Goal: Book appointment/travel/reservation

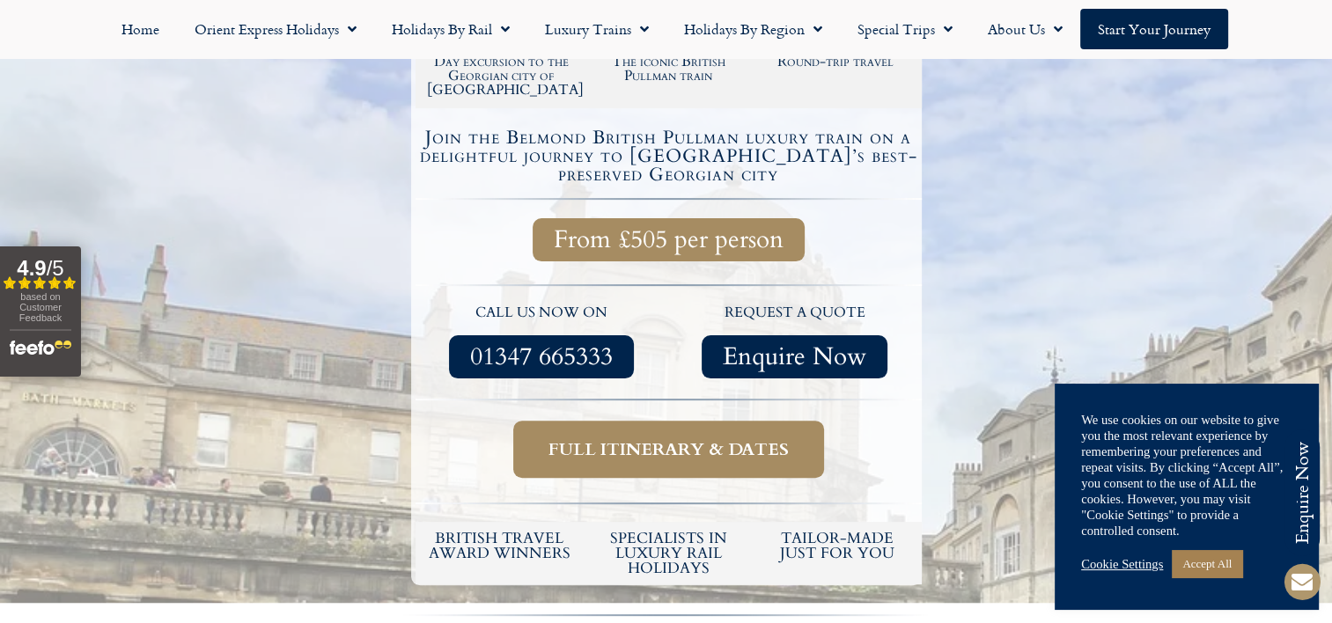
scroll to position [416, 0]
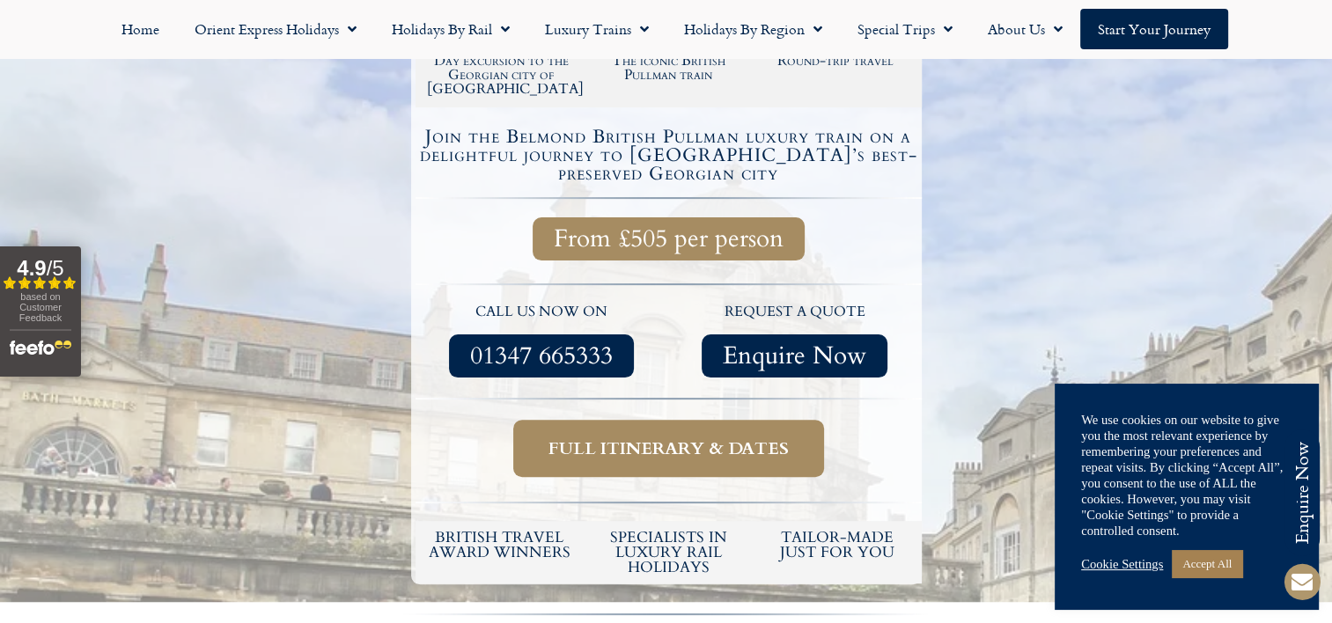
click at [641, 438] on span "Full itinerary & dates" at bounding box center [669, 449] width 240 height 22
click at [601, 438] on span "Full itinerary & dates" at bounding box center [669, 449] width 240 height 22
click at [1116, 559] on link "Cookie Settings" at bounding box center [1122, 564] width 82 height 16
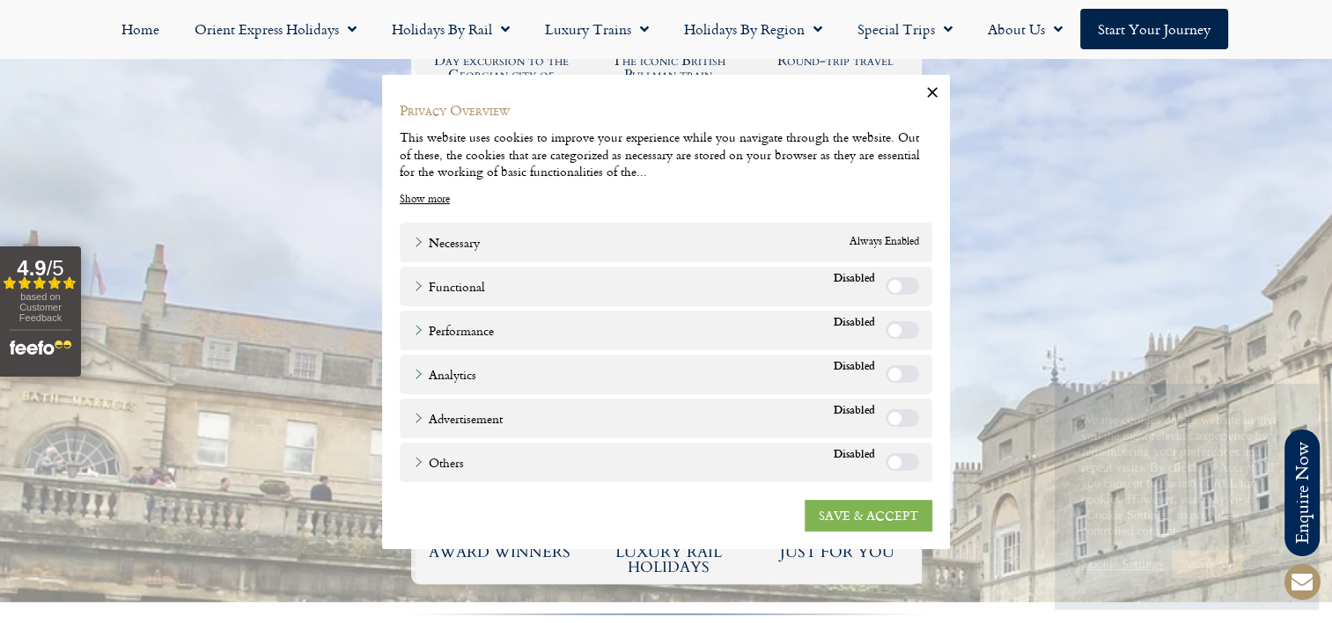
click at [852, 514] on link "SAVE & ACCEPT" at bounding box center [869, 515] width 128 height 32
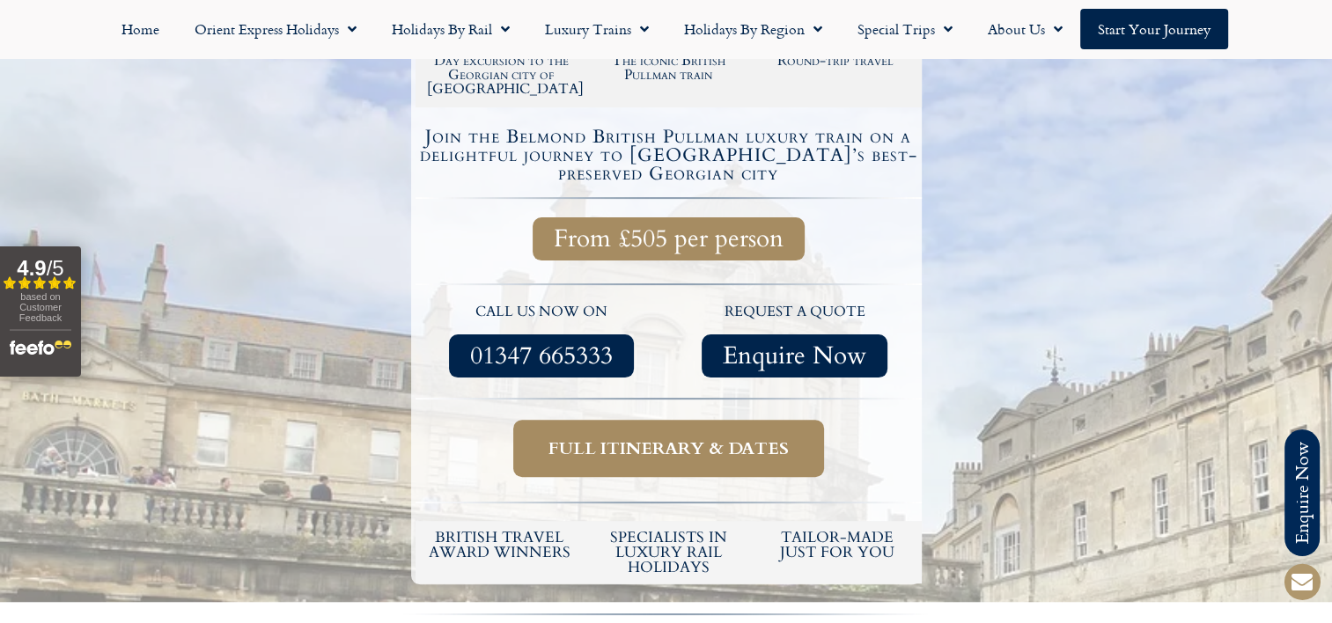
click at [634, 438] on span "Full itinerary & dates" at bounding box center [669, 449] width 240 height 22
click at [648, 438] on span "Full itinerary & dates" at bounding box center [669, 449] width 240 height 22
click at [760, 438] on span "Full itinerary & dates" at bounding box center [669, 449] width 240 height 22
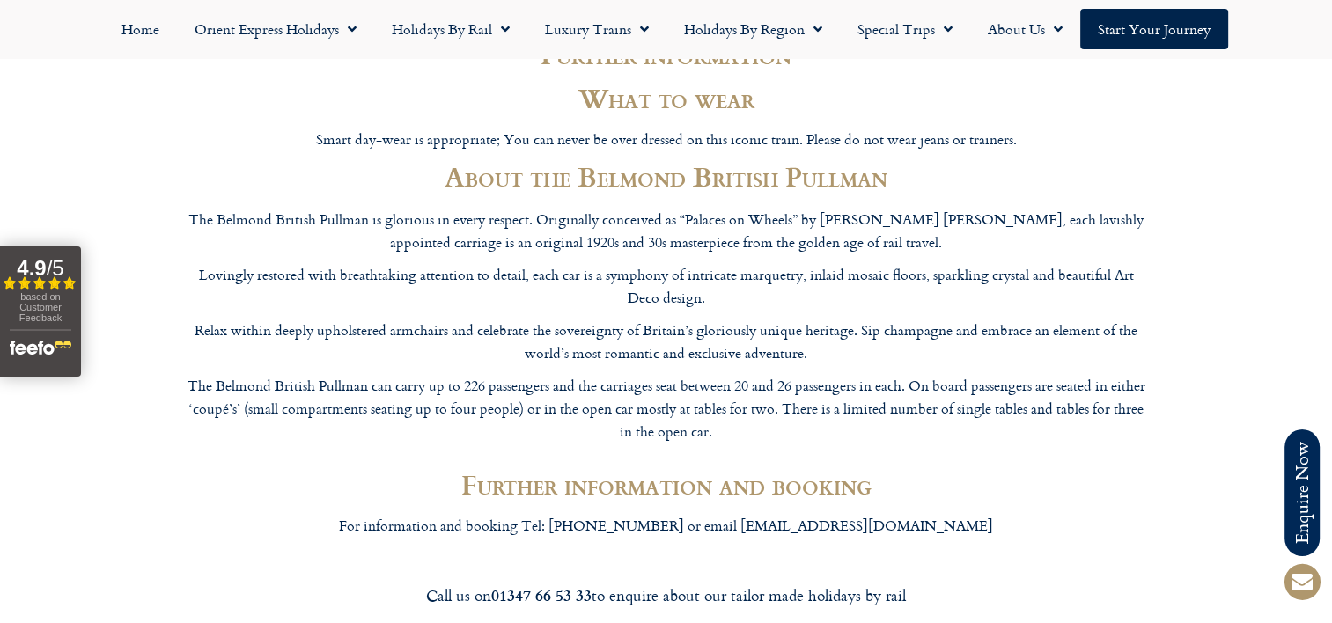
scroll to position [2939, 0]
